Goal: Find specific page/section: Find specific page/section

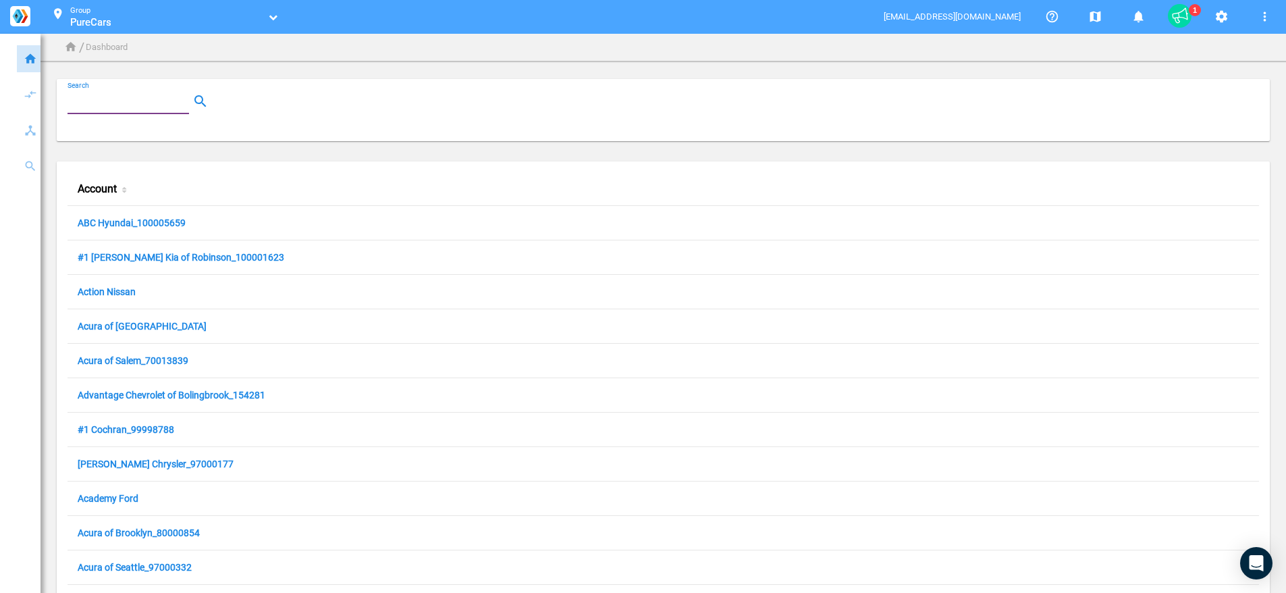
click at [147, 112] on div "Search" at bounding box center [129, 102] width 122 height 24
click at [151, 107] on input "Search" at bounding box center [131, 101] width 127 height 16
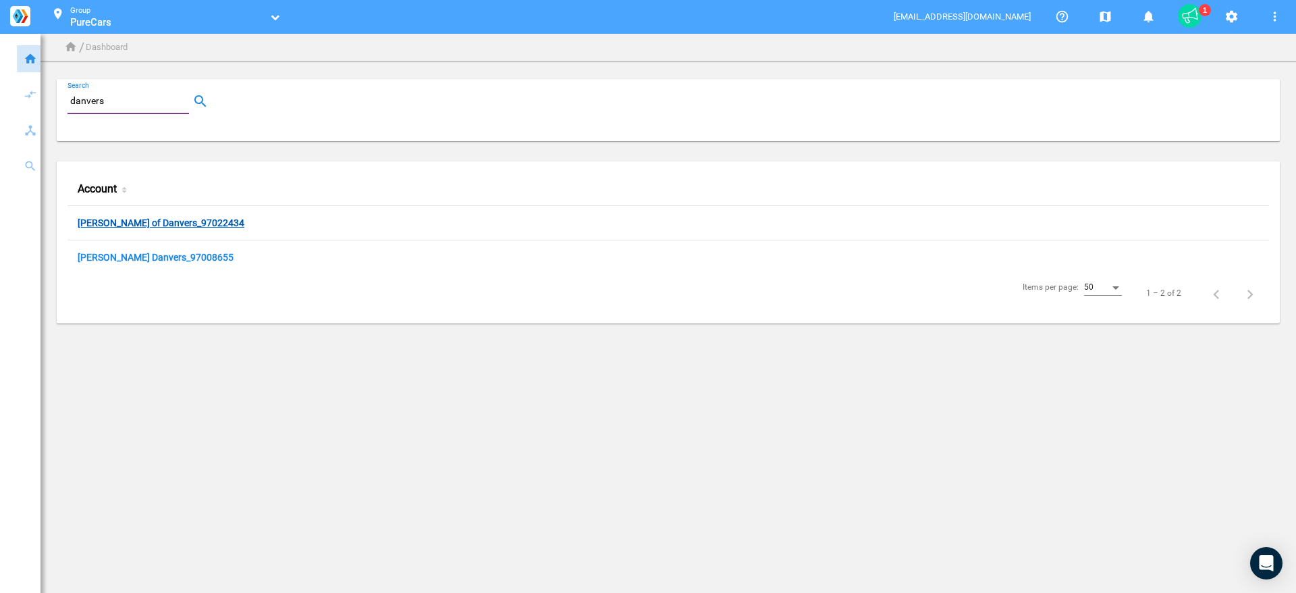
type input "danvers"
click at [136, 221] on link "[PERSON_NAME] of Danvers_97022434" at bounding box center [161, 223] width 167 height 13
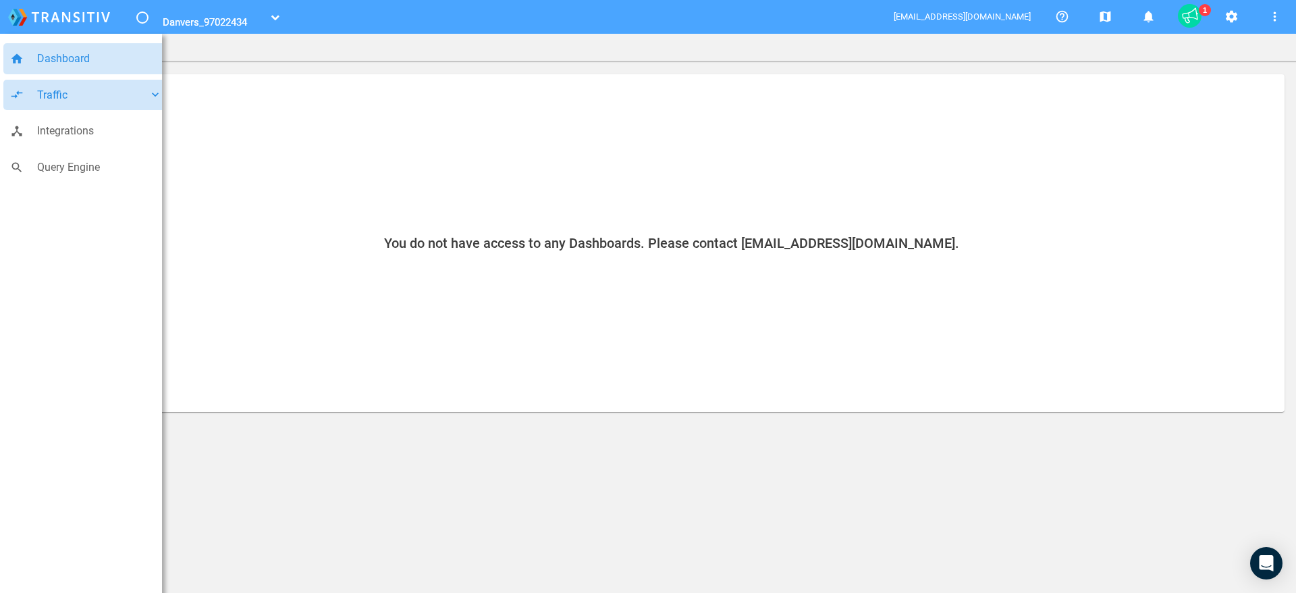
click at [80, 103] on span "Traffic" at bounding box center [92, 95] width 111 height 18
click at [90, 162] on span "Creatives" at bounding box center [103, 165] width 118 height 18
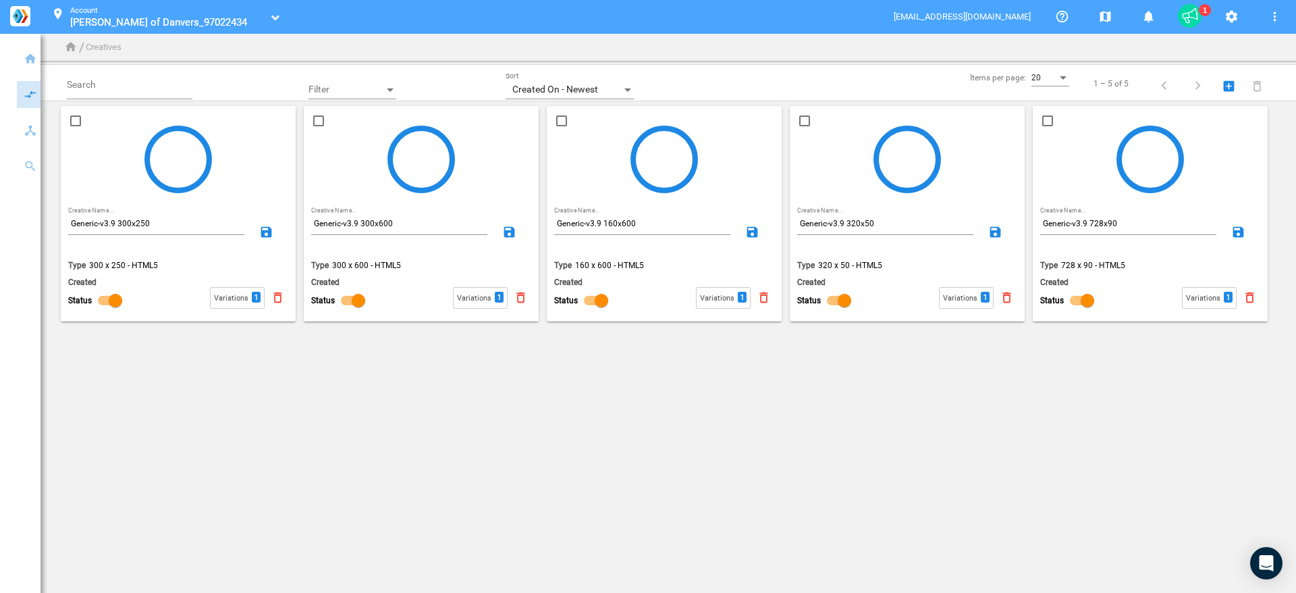
click at [221, 203] on div at bounding box center [178, 159] width 227 height 98
